Goal: Task Accomplishment & Management: Manage account settings

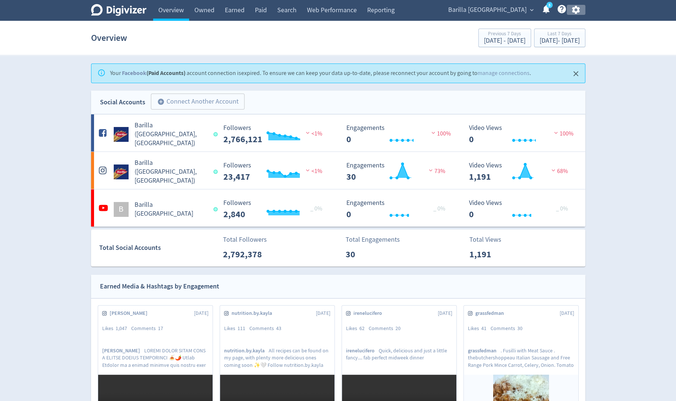
click at [580, 12] on button "button" at bounding box center [576, 10] width 19 height 10
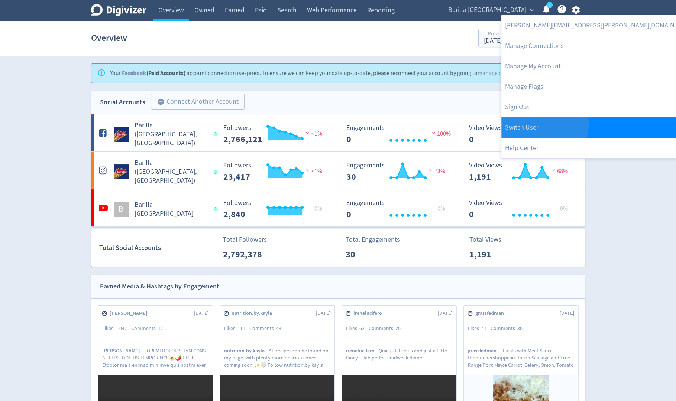
click at [544, 124] on link "Switch User" at bounding box center [600, 127] width 198 height 20
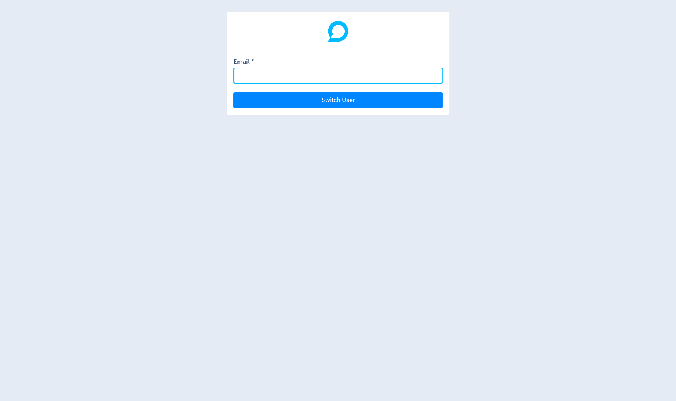
click at [421, 78] on input "Email *" at bounding box center [337, 76] width 209 height 16
paste input "[EMAIL_ADDRESS][DOMAIN_NAME]"
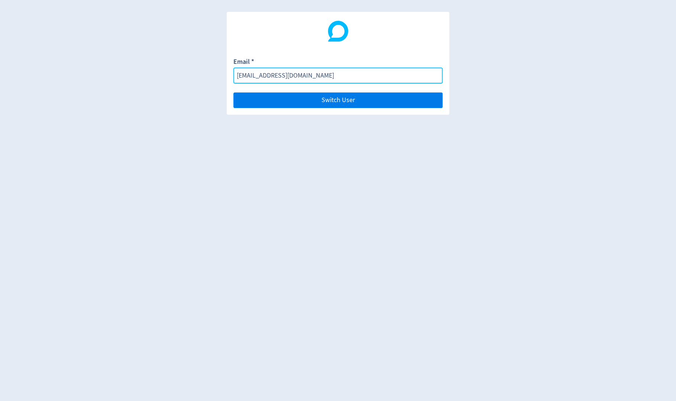
type input "[EMAIL_ADDRESS][DOMAIN_NAME]"
click at [415, 101] on button "Switch User" at bounding box center [337, 101] width 209 height 16
